Goal: Task Accomplishment & Management: Use online tool/utility

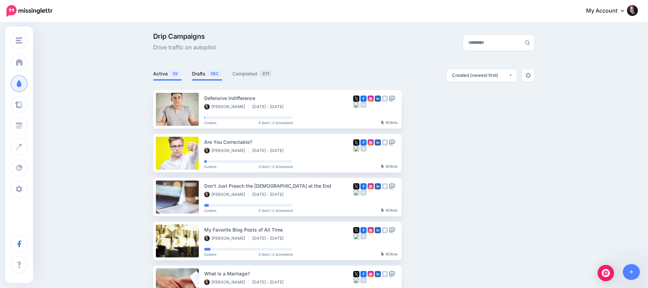
click at [194, 76] on link "Drafts 582" at bounding box center [207, 74] width 30 height 8
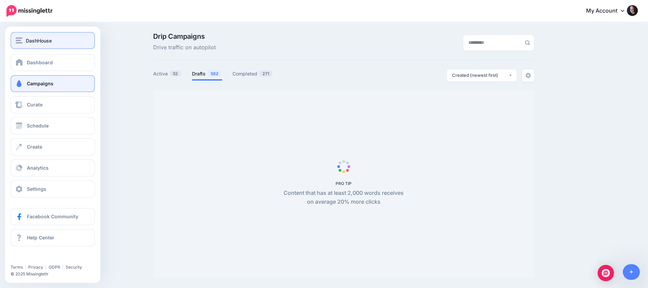
click at [19, 41] on img "button" at bounding box center [19, 40] width 7 height 6
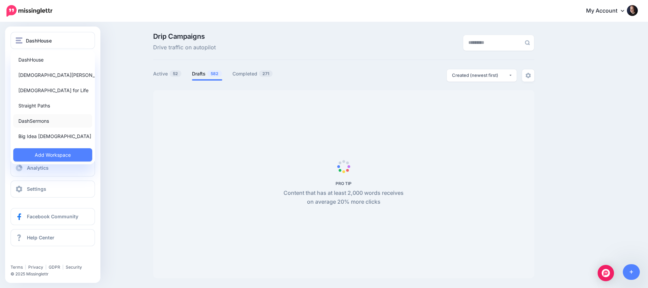
click at [42, 121] on link "DashSermons" at bounding box center [52, 120] width 79 height 13
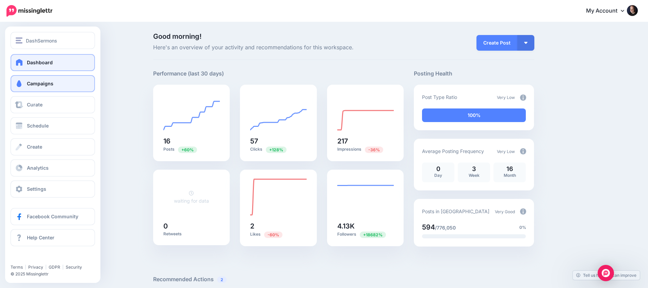
click at [25, 85] on link "Campaigns" at bounding box center [53, 83] width 84 height 17
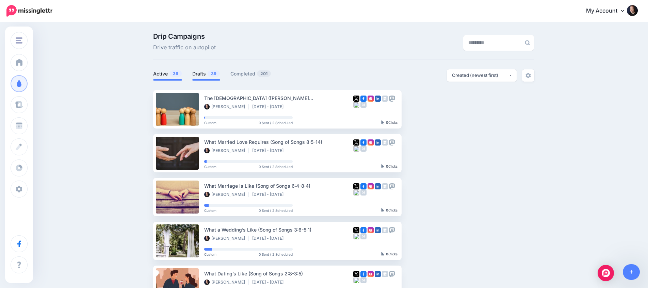
click at [207, 75] on link "Drafts 39" at bounding box center [206, 74] width 28 height 8
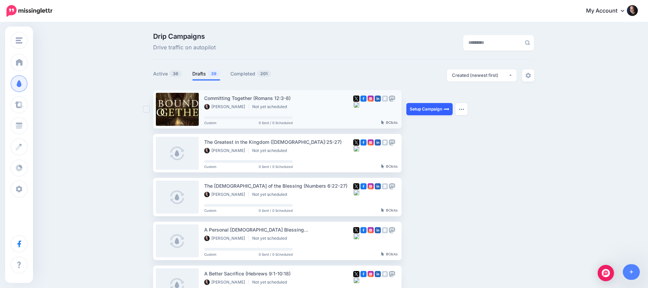
click at [427, 107] on link "Setup Campaign" at bounding box center [430, 109] width 46 height 12
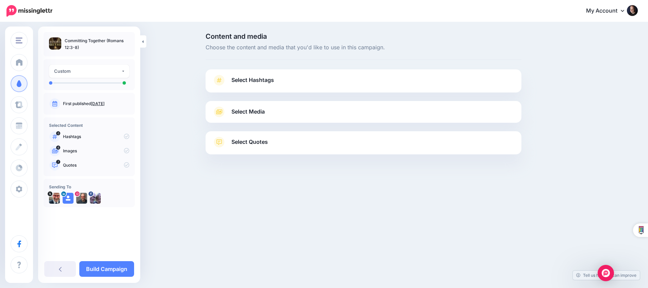
click at [306, 109] on link "Select Media" at bounding box center [363, 112] width 302 height 11
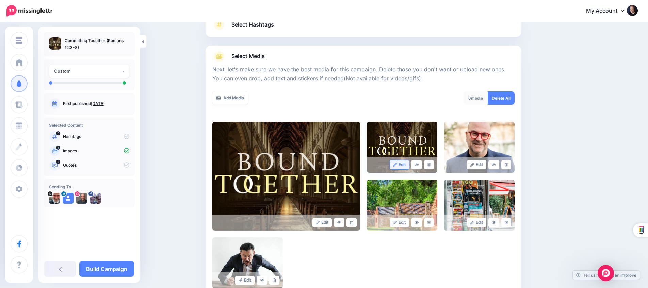
scroll to position [56, 0]
click at [432, 163] on link at bounding box center [429, 164] width 10 height 9
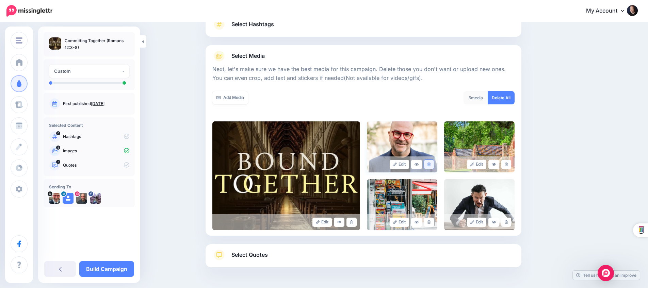
click at [432, 163] on link at bounding box center [429, 164] width 10 height 9
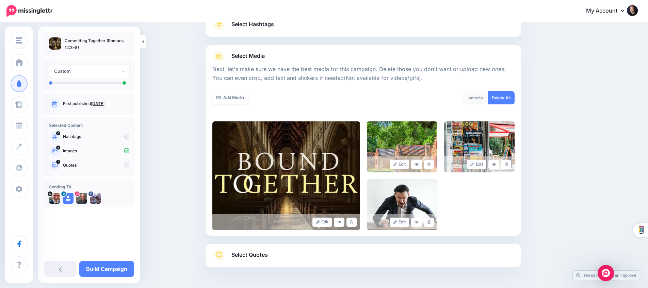
click at [432, 163] on link at bounding box center [429, 164] width 10 height 9
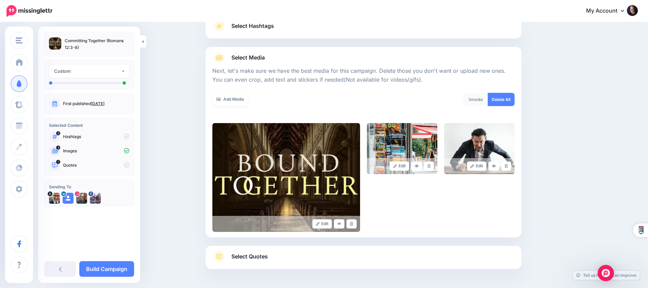
click at [432, 163] on link at bounding box center [429, 166] width 10 height 9
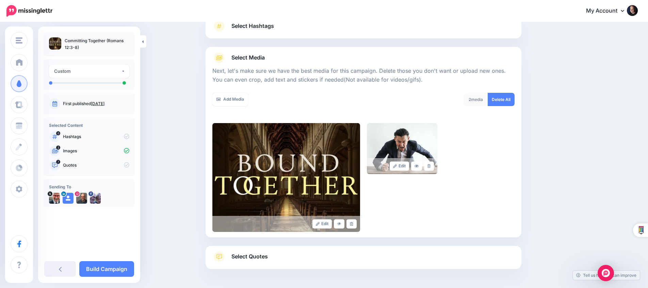
click at [432, 163] on link at bounding box center [429, 166] width 10 height 9
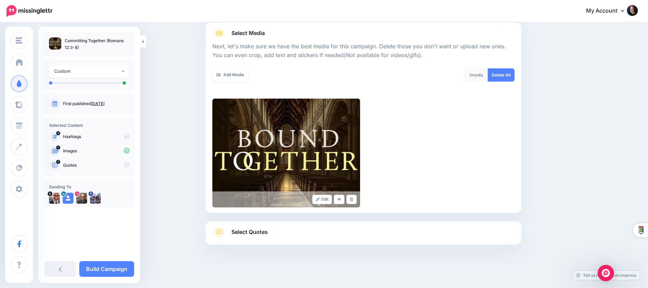
scroll to position [78, 0]
click at [340, 230] on link "Select Quotes" at bounding box center [363, 236] width 302 height 18
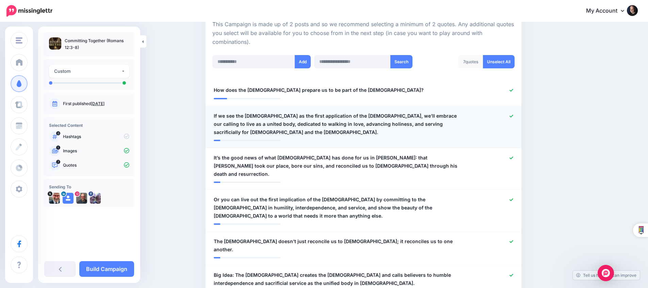
scroll to position [159, 0]
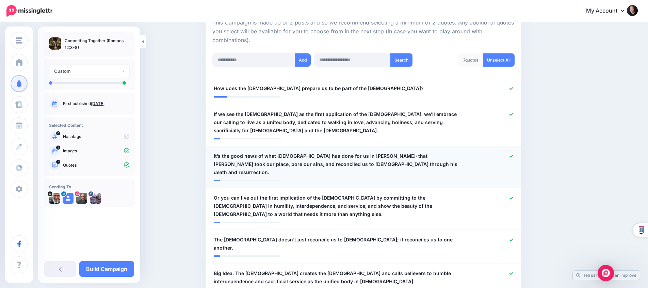
click at [511, 155] on icon at bounding box center [512, 156] width 4 height 3
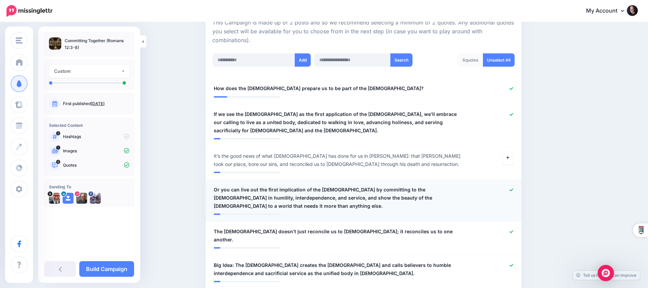
click at [511, 188] on icon at bounding box center [512, 190] width 4 height 4
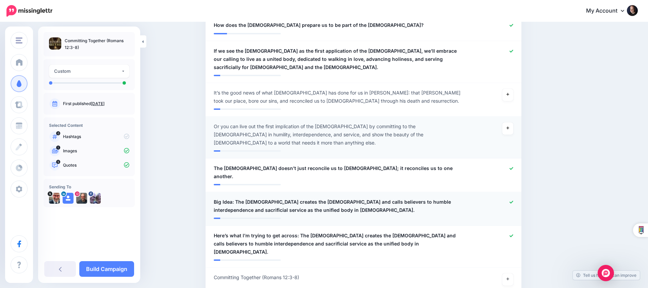
scroll to position [223, 0]
click at [510, 201] on icon at bounding box center [512, 203] width 4 height 4
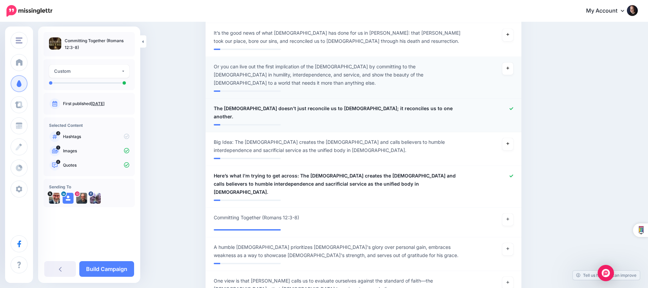
scroll to position [283, 0]
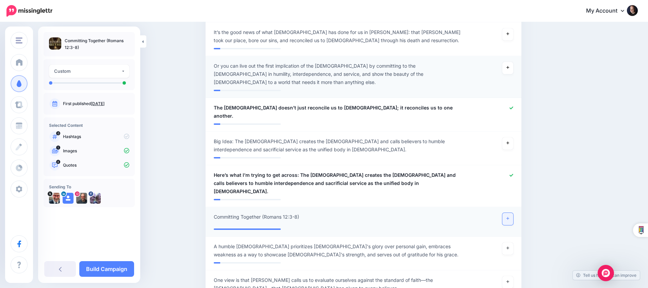
click at [507, 217] on icon at bounding box center [508, 219] width 3 height 4
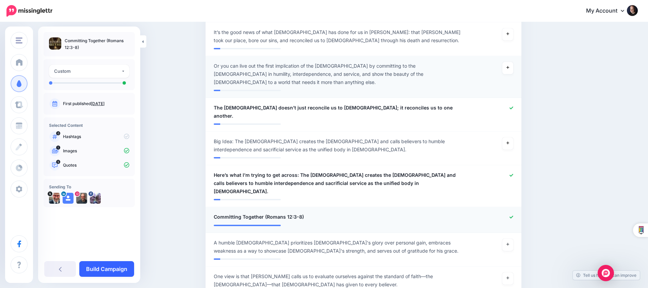
click at [106, 267] on link "Build Campaign" at bounding box center [106, 269] width 55 height 16
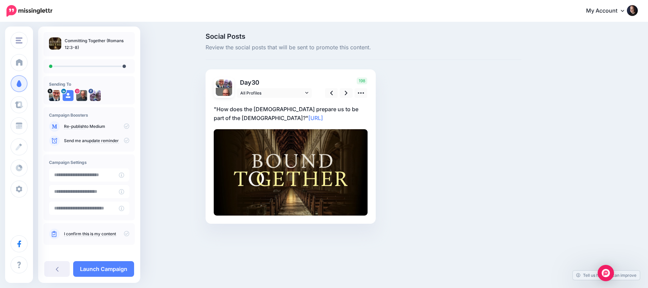
click at [300, 113] on p ""How does the [DEMOGRAPHIC_DATA] prepare us to be part of the [DEMOGRAPHIC_DATA…" at bounding box center [291, 114] width 154 height 18
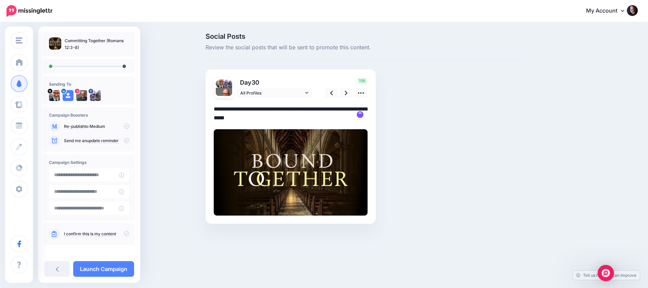
drag, startPoint x: 221, startPoint y: 109, endPoint x: 215, endPoint y: 109, distance: 6.5
click at [219, 109] on textarea "**********" at bounding box center [291, 114] width 154 height 18
click at [218, 109] on textarea "**********" at bounding box center [291, 114] width 154 height 18
click at [367, 109] on textarea "**********" at bounding box center [291, 114] width 154 height 18
type textarea "**********"
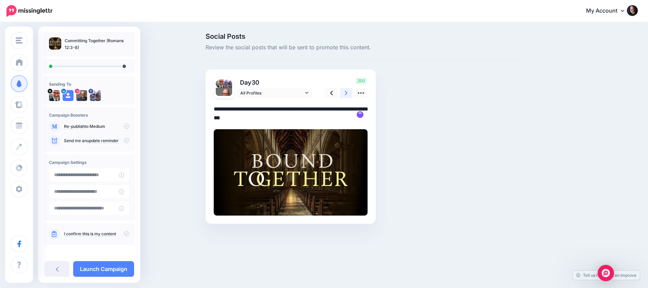
click at [351, 94] on link at bounding box center [346, 93] width 13 height 10
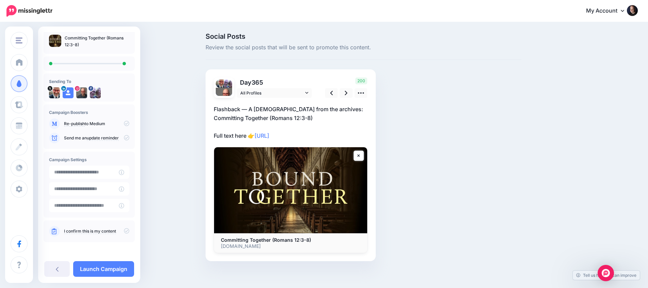
scroll to position [3, 0]
click at [124, 230] on icon at bounding box center [126, 230] width 5 height 5
click at [124, 267] on link "Launch Campaign" at bounding box center [103, 269] width 61 height 16
